Goal: Information Seeking & Learning: Learn about a topic

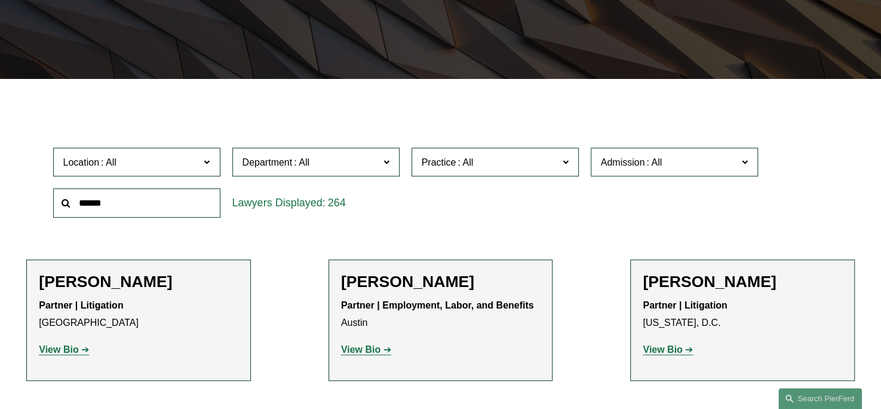
scroll to position [299, 0]
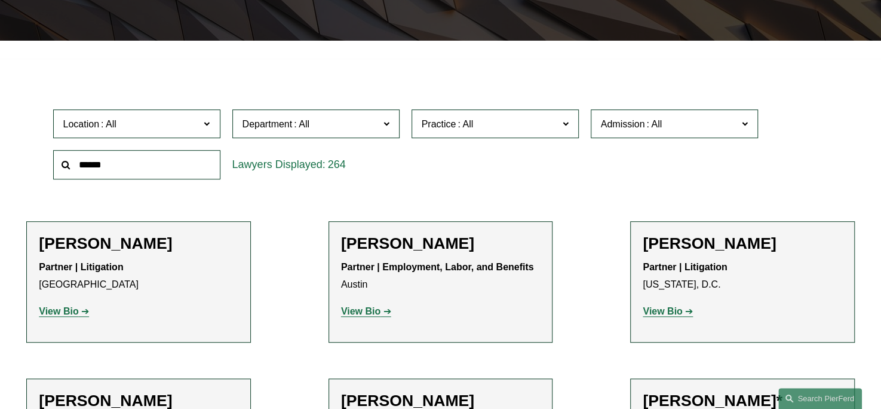
click at [123, 173] on input "text" at bounding box center [136, 164] width 167 height 29
type input "*******"
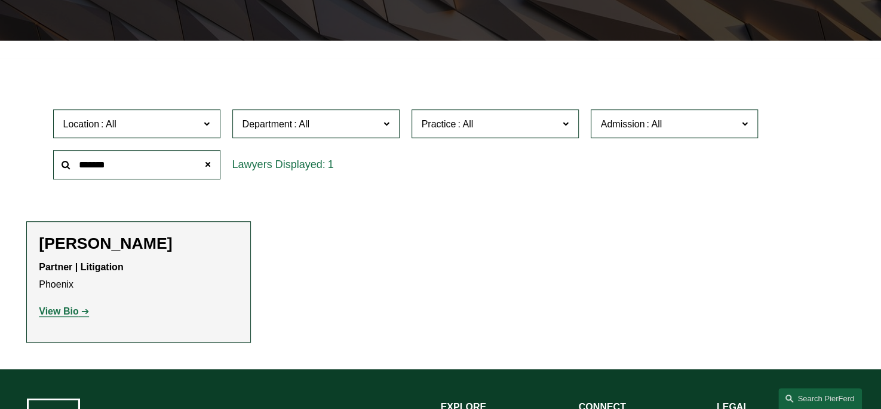
click at [131, 244] on h2 "[PERSON_NAME]" at bounding box center [139, 243] width 200 height 19
click at [53, 312] on strong "View Bio" at bounding box center [58, 311] width 39 height 10
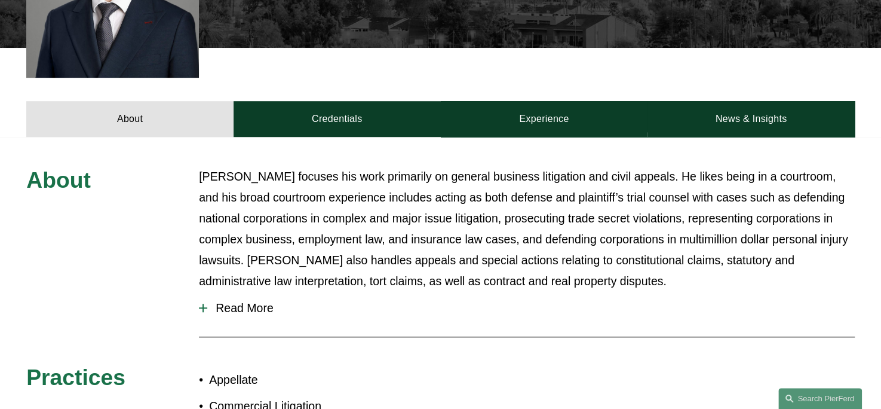
scroll to position [478, 0]
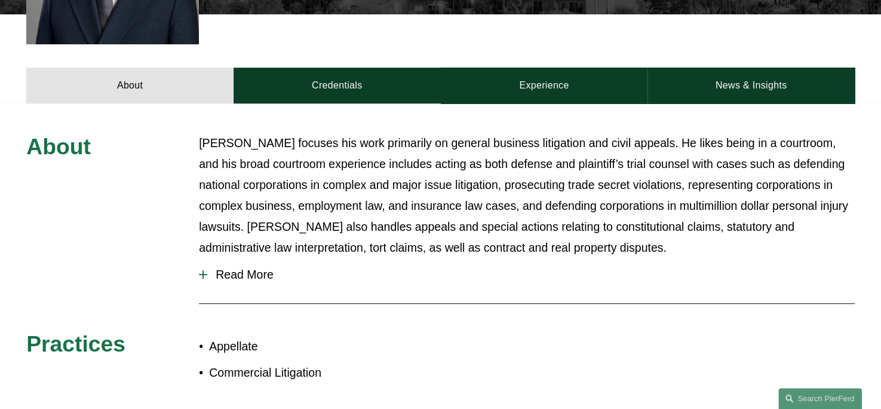
click at [234, 268] on span "Read More" at bounding box center [531, 275] width 648 height 14
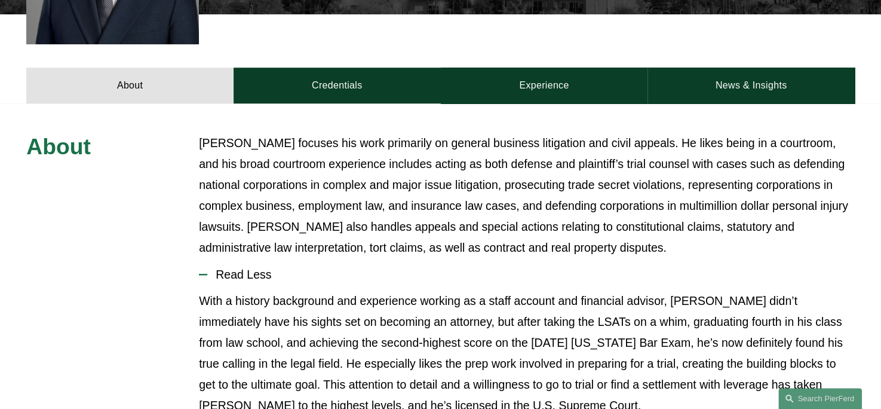
click at [520, 290] on p "With a history background and experience working as a staff account and financi…" at bounding box center [527, 353] width 656 height 126
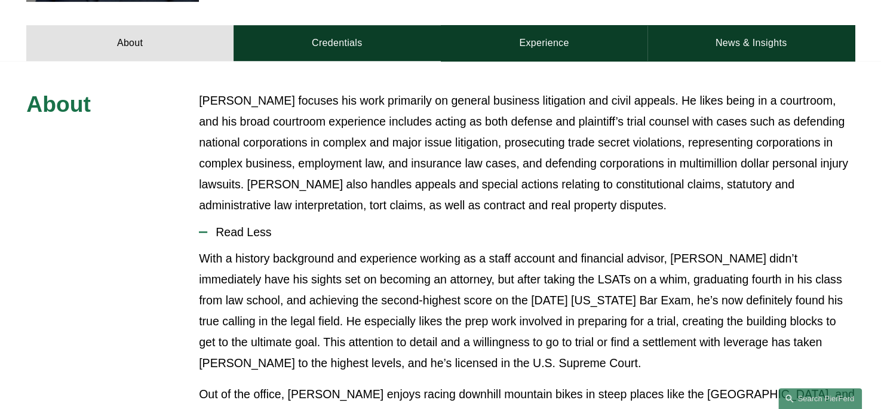
scroll to position [538, 0]
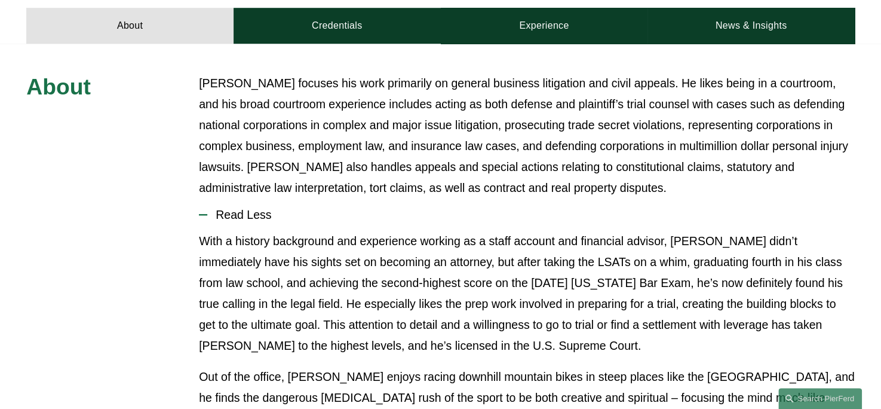
click at [270, 148] on p "David focuses his work primarily on general business litigation and civil appea…" at bounding box center [527, 136] width 656 height 126
